Goal: Task Accomplishment & Management: Use online tool/utility

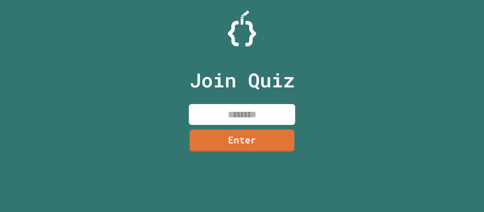
click at [258, 122] on input at bounding box center [242, 114] width 106 height 21
type input "********"
click at [253, 137] on link "Enter" at bounding box center [242, 139] width 109 height 23
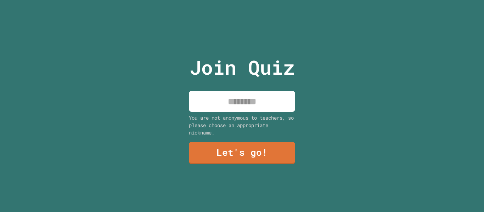
click at [238, 104] on input at bounding box center [242, 101] width 106 height 21
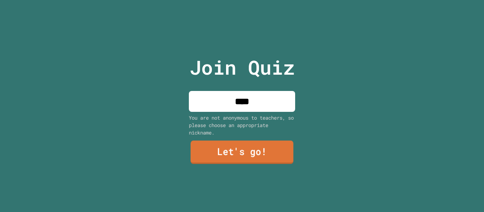
type input "****"
click at [243, 151] on link "Let's go!" at bounding box center [242, 152] width 103 height 23
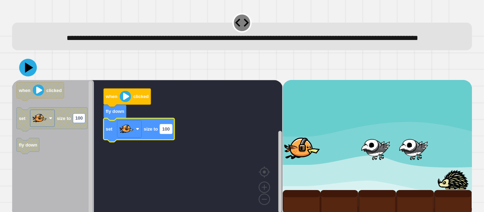
click at [167, 132] on text "100" at bounding box center [165, 129] width 7 height 5
type input "***"
click at [24, 78] on icon at bounding box center [27, 67] width 21 height 21
click at [122, 102] on image "Blockly Workspace" at bounding box center [125, 96] width 11 height 11
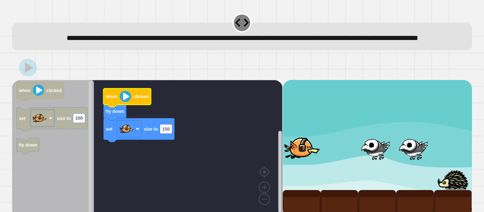
click at [123, 102] on image "Blockly Workspace" at bounding box center [125, 96] width 11 height 11
click at [124, 102] on image "Blockly Workspace" at bounding box center [125, 96] width 11 height 11
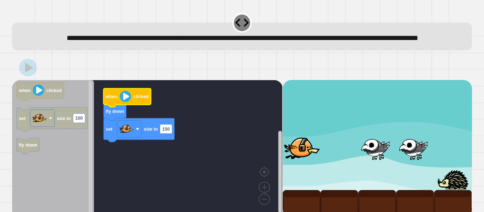
click at [124, 102] on image "Blockly Workspace" at bounding box center [125, 96] width 11 height 11
click at [126, 102] on image "Blockly Workspace" at bounding box center [125, 96] width 11 height 11
click at [125, 102] on image "Blockly Workspace" at bounding box center [125, 96] width 11 height 11
click at [124, 102] on image "Blockly Workspace" at bounding box center [125, 96] width 11 height 11
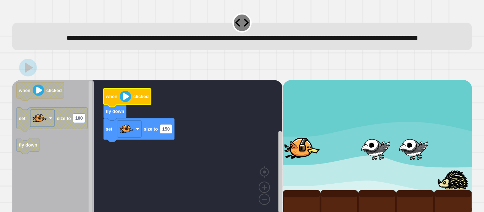
click at [124, 102] on image "Blockly Workspace" at bounding box center [125, 96] width 11 height 11
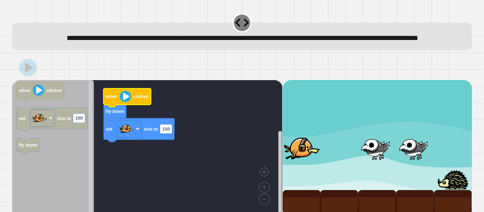
click at [124, 102] on image "Blockly Workspace" at bounding box center [125, 96] width 11 height 11
click at [125, 102] on image "Blockly Workspace" at bounding box center [125, 96] width 11 height 11
click at [155, 171] on rect "Blockly Workspace" at bounding box center [147, 149] width 271 height 138
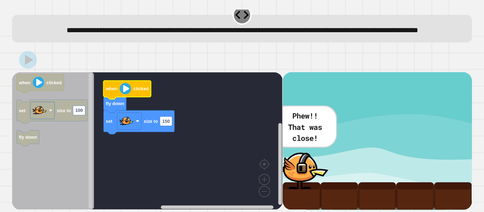
scroll to position [20, 0]
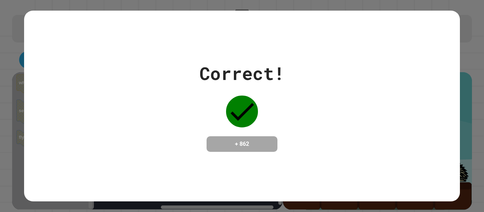
drag, startPoint x: 332, startPoint y: 133, endPoint x: 333, endPoint y: 90, distance: 42.6
click at [333, 90] on div "Correct! + 862" at bounding box center [242, 106] width 436 height 92
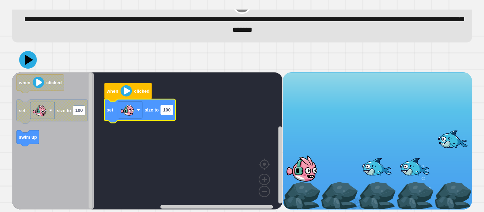
click at [170, 107] on rect "Blockly Workspace" at bounding box center [167, 109] width 12 height 9
type input "*"
type input "***"
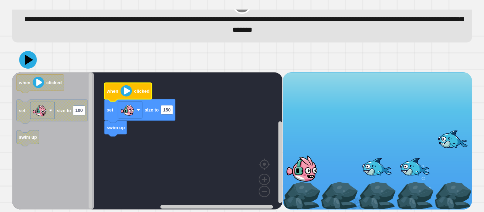
click at [123, 91] on image "Blockly Workspace" at bounding box center [126, 90] width 11 height 11
click at [124, 91] on image "Blockly Workspace" at bounding box center [126, 90] width 11 height 11
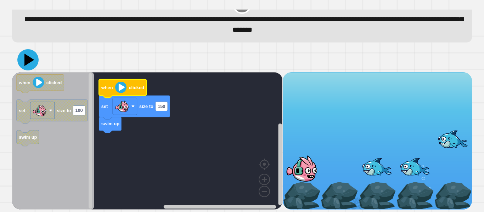
drag, startPoint x: 28, startPoint y: 61, endPoint x: 66, endPoint y: 75, distance: 40.5
click at [31, 63] on icon at bounding box center [27, 59] width 21 height 21
click at [118, 85] on image "Blockly Workspace" at bounding box center [120, 87] width 11 height 11
click at [118, 86] on image "Blockly Workspace" at bounding box center [120, 87] width 11 height 11
click at [120, 86] on image "Blockly Workspace" at bounding box center [120, 87] width 11 height 11
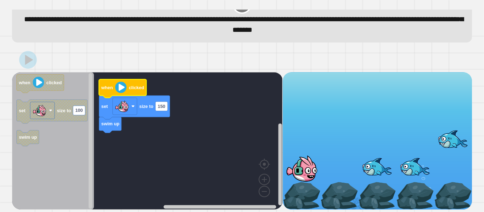
click at [121, 86] on image "Blockly Workspace" at bounding box center [120, 87] width 11 height 11
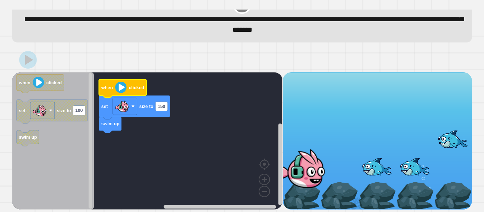
click at [121, 86] on image "Blockly Workspace" at bounding box center [120, 87] width 11 height 11
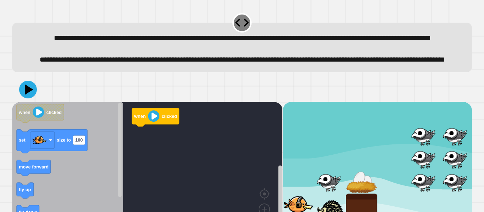
scroll to position [54, 0]
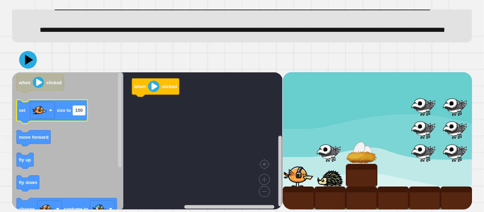
click at [79, 109] on text "100" at bounding box center [79, 110] width 7 height 5
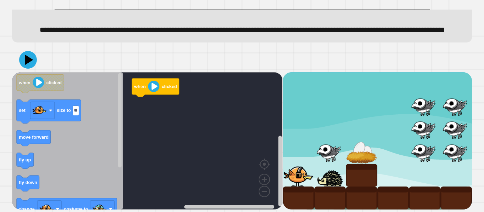
type input "***"
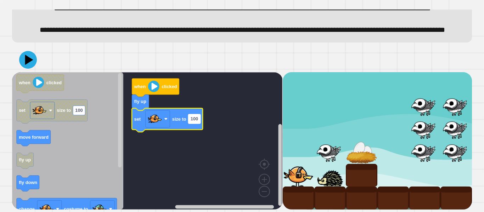
click at [199, 117] on rect "Blockly Workspace" at bounding box center [195, 118] width 12 height 9
type input "**"
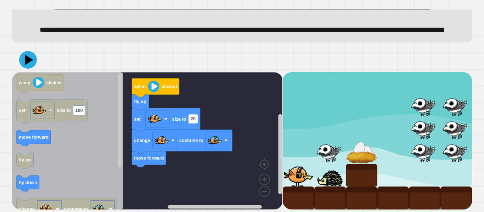
click at [181, 155] on div "when clicked fly up set size to 20 change costume to move forward when clicked …" at bounding box center [147, 141] width 271 height 138
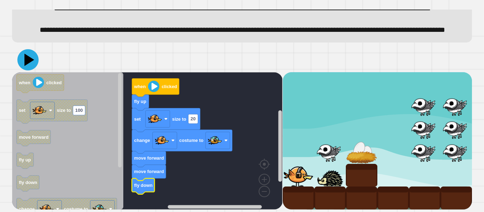
drag, startPoint x: 25, startPoint y: 60, endPoint x: 77, endPoint y: 75, distance: 53.6
click at [27, 63] on icon at bounding box center [29, 60] width 10 height 12
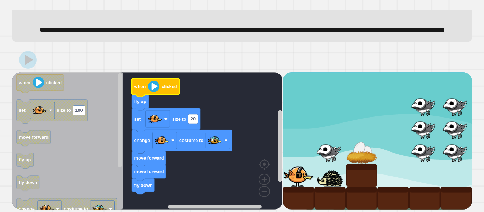
click at [154, 87] on image "Blockly Workspace" at bounding box center [153, 86] width 11 height 11
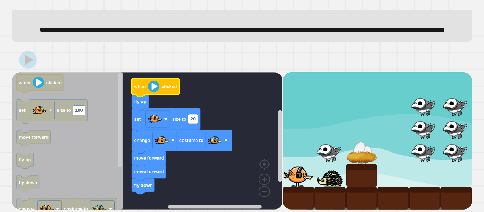
click at [154, 87] on image "Blockly Workspace" at bounding box center [153, 86] width 11 height 11
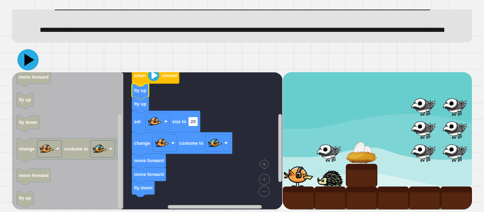
click at [35, 62] on icon at bounding box center [27, 59] width 21 height 21
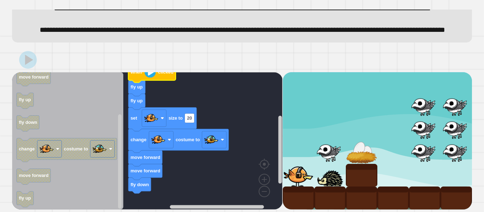
click at [155, 76] on image "Blockly Workspace" at bounding box center [150, 71] width 11 height 11
click at [153, 75] on image "Blockly Workspace" at bounding box center [150, 71] width 11 height 11
click at [152, 74] on image "Blockly Workspace" at bounding box center [150, 71] width 11 height 11
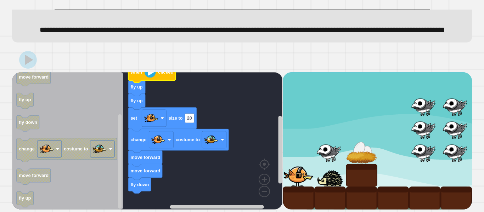
click at [152, 74] on image "Blockly Workspace" at bounding box center [150, 71] width 11 height 11
click at [151, 74] on image "Blockly Workspace" at bounding box center [150, 71] width 11 height 11
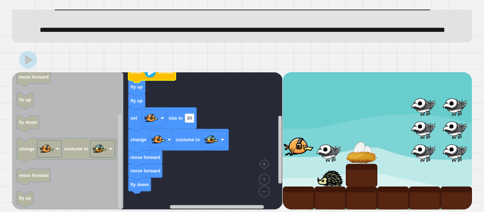
click at [151, 74] on image "Blockly Workspace" at bounding box center [150, 71] width 11 height 11
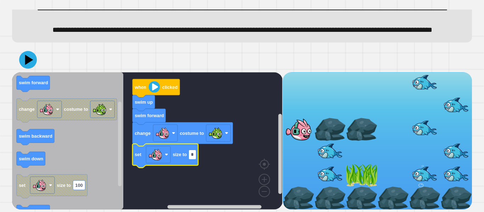
type input "**"
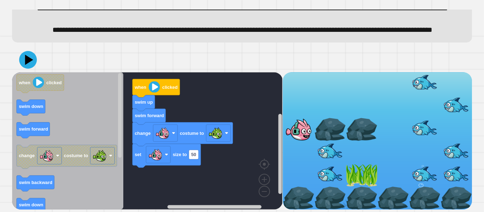
click at [89, 148] on g "when clicked swim down swim forward change costume to swim backward swim down s…" at bounding box center [67, 182] width 100 height 216
click at [84, 153] on g "when clicked swim down swim forward change costume to swim backward swim down s…" at bounding box center [67, 182] width 100 height 216
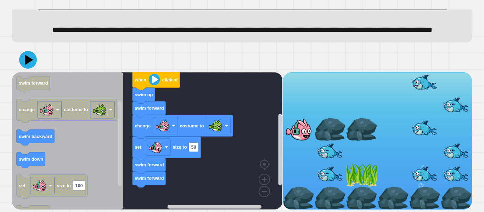
click at [73, 145] on icon "when clicked swim down swim forward change costume to swim backward swim down s…" at bounding box center [67, 141] width 111 height 138
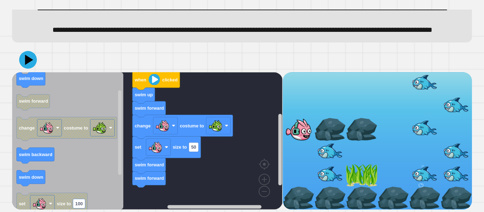
click at [53, 170] on icon "when clicked swim down swim forward change costume to swim backward swim down s…" at bounding box center [67, 141] width 111 height 138
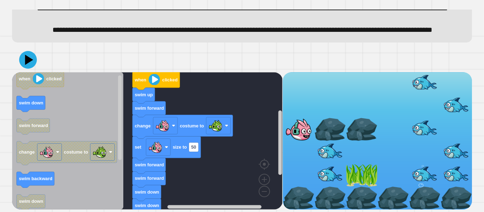
click at [83, 132] on icon "when clicked swim down swim forward change costume to swim backward swim down s…" at bounding box center [67, 141] width 111 height 138
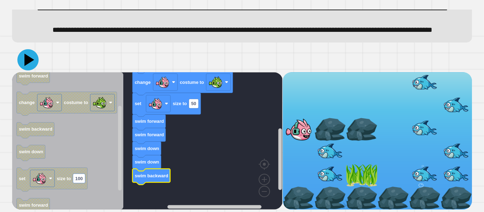
click at [20, 58] on icon at bounding box center [27, 59] width 21 height 21
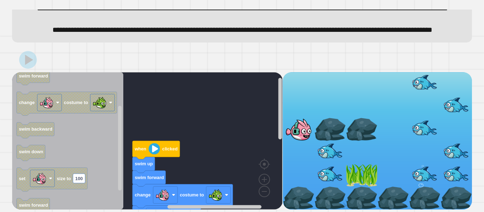
click at [153, 151] on image "Blockly Workspace" at bounding box center [154, 148] width 11 height 11
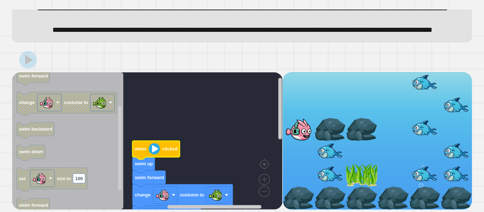
click at [153, 151] on image "Blockly Workspace" at bounding box center [154, 148] width 11 height 11
click at [155, 155] on icon "Blockly Workspace" at bounding box center [157, 150] width 48 height 18
click at [155, 157] on icon "Blockly Workspace" at bounding box center [157, 150] width 48 height 18
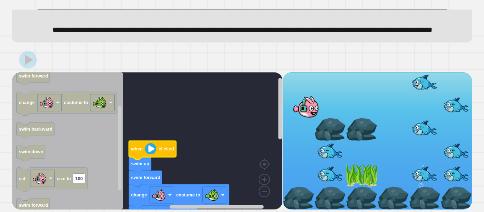
click at [151, 161] on icon "Blockly Workspace" at bounding box center [140, 165] width 22 height 16
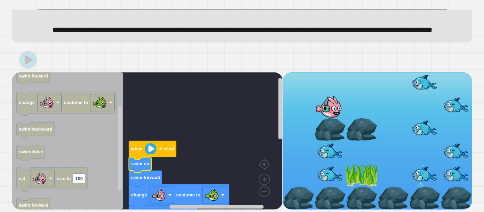
click at [150, 161] on icon "Blockly Workspace" at bounding box center [140, 165] width 22 height 16
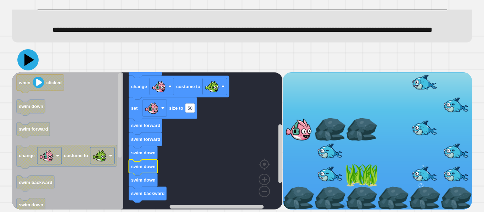
click at [23, 55] on icon at bounding box center [27, 59] width 21 height 21
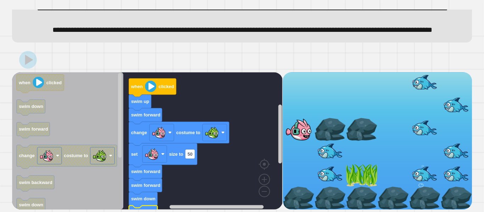
click at [159, 87] on text "clicked" at bounding box center [166, 86] width 15 height 5
click at [155, 88] on image "Blockly Workspace" at bounding box center [150, 86] width 11 height 11
click at [153, 88] on image "Blockly Workspace" at bounding box center [150, 86] width 11 height 11
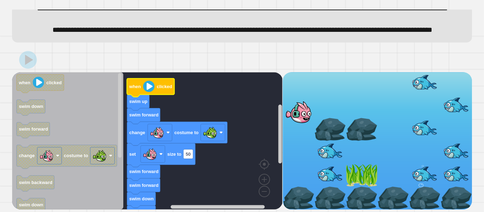
click at [151, 88] on image "Blockly Workspace" at bounding box center [148, 86] width 11 height 11
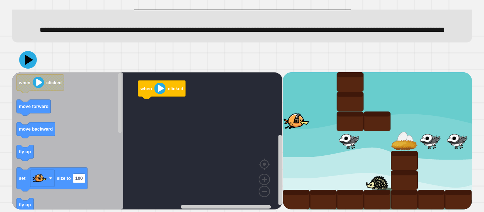
scroll to position [43, 0]
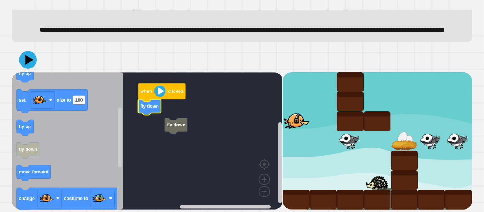
click at [160, 132] on rect "Blockly Workspace" at bounding box center [147, 141] width 271 height 138
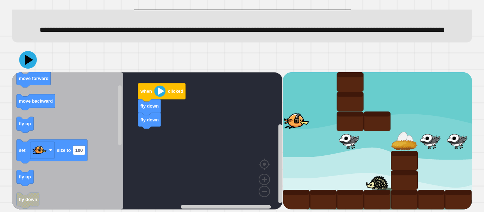
click at [125, 140] on div "when clicked fly down fly down when clicked move forward move backward fly up s…" at bounding box center [147, 141] width 271 height 138
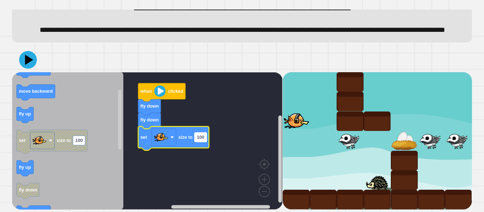
click at [203, 138] on text "100" at bounding box center [200, 137] width 7 height 5
type input "*"
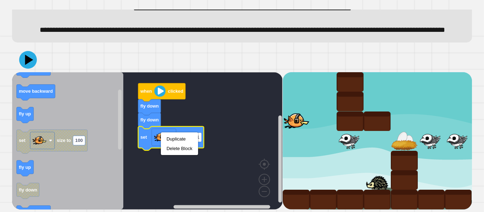
click at [226, 172] on rect "Blockly Workspace" at bounding box center [147, 141] width 271 height 138
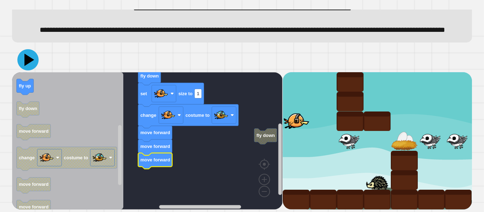
drag, startPoint x: 28, startPoint y: 66, endPoint x: 143, endPoint y: 123, distance: 128.8
click at [28, 67] on icon at bounding box center [27, 59] width 21 height 21
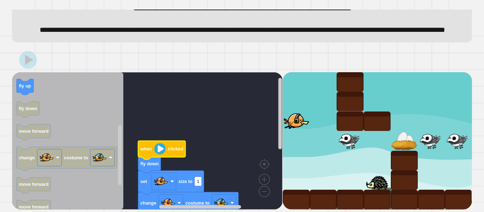
click at [165, 147] on image "Blockly Workspace" at bounding box center [160, 148] width 11 height 11
click at [160, 150] on image "Blockly Workspace" at bounding box center [160, 148] width 11 height 11
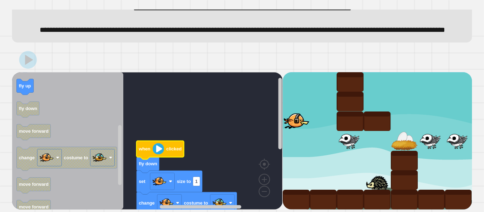
click at [160, 150] on image "Blockly Workspace" at bounding box center [158, 148] width 11 height 11
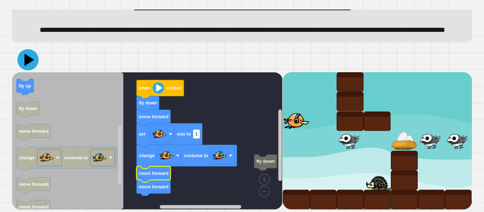
drag, startPoint x: 31, startPoint y: 60, endPoint x: 68, endPoint y: 61, distance: 37.2
click at [32, 60] on icon at bounding box center [29, 60] width 10 height 12
click at [156, 88] on image "Blockly Workspace" at bounding box center [158, 87] width 11 height 11
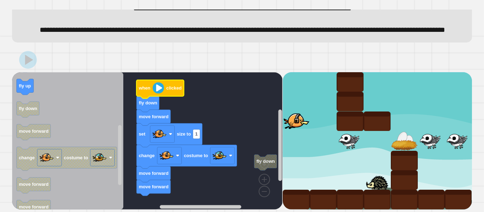
click at [156, 88] on image "Blockly Workspace" at bounding box center [158, 87] width 11 height 11
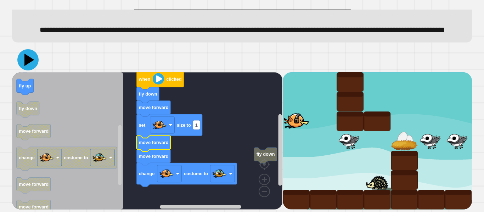
drag, startPoint x: 21, startPoint y: 65, endPoint x: 89, endPoint y: 63, distance: 67.4
click at [22, 65] on icon at bounding box center [27, 59] width 21 height 21
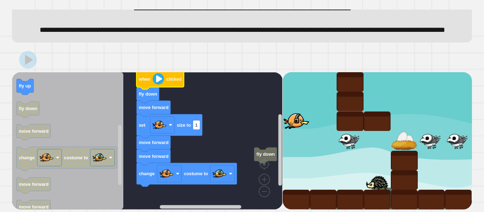
click at [159, 79] on image "Blockly Workspace" at bounding box center [158, 78] width 11 height 11
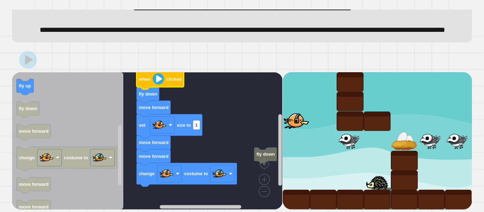
click at [159, 79] on image "Blockly Workspace" at bounding box center [158, 78] width 11 height 11
